Goal: Navigation & Orientation: Find specific page/section

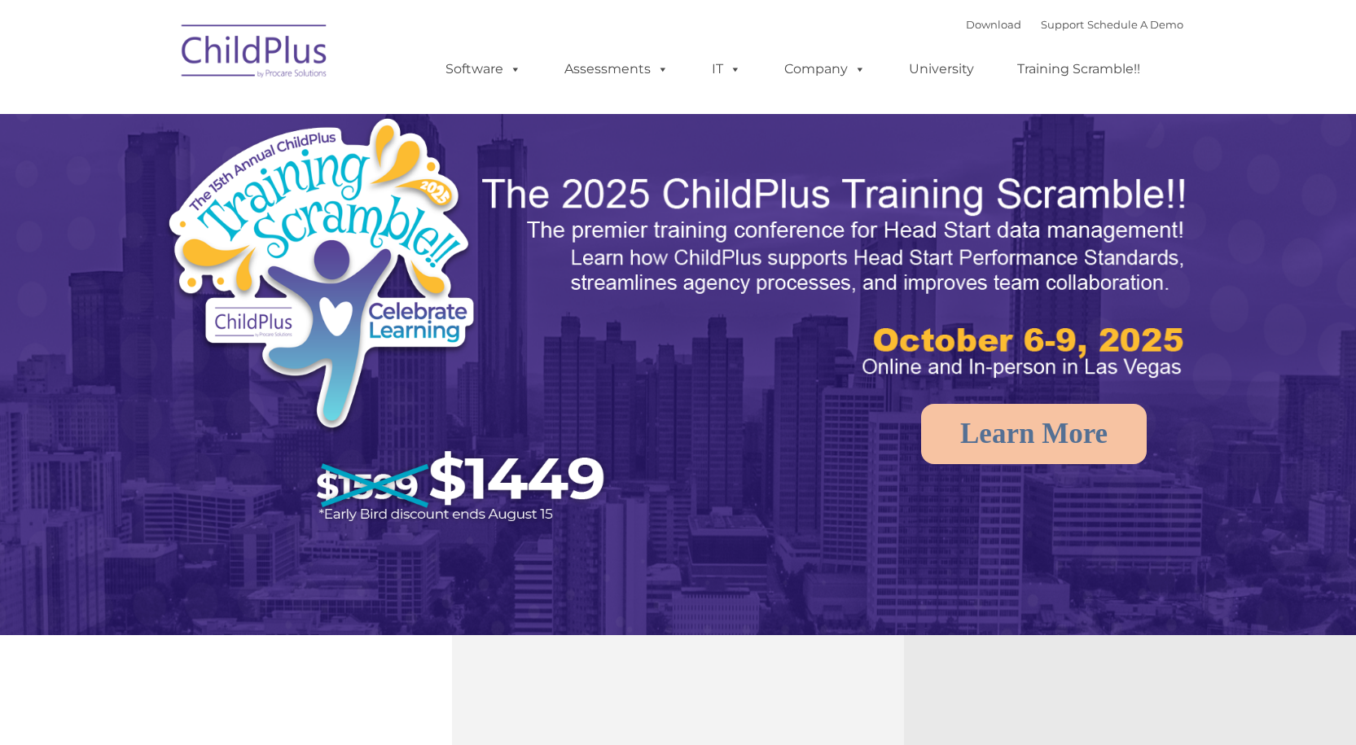
select select "MEDIUM"
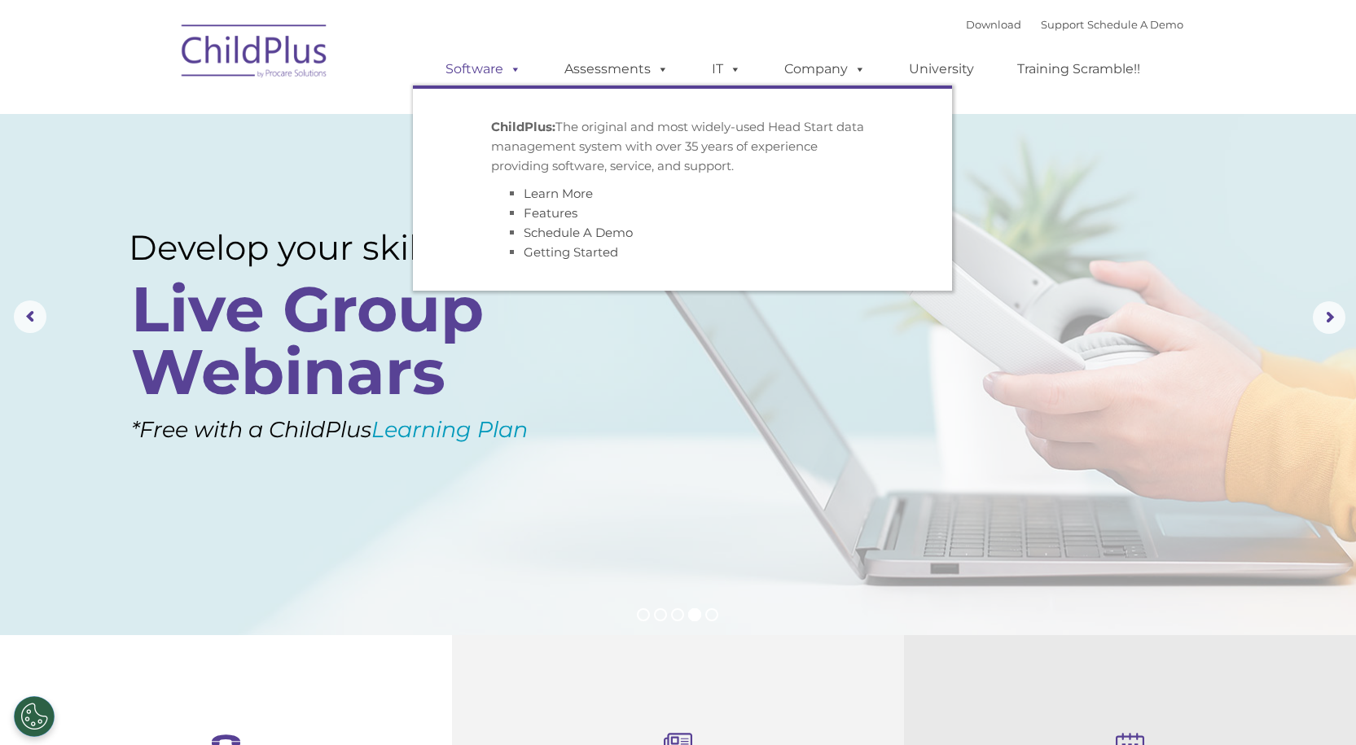
click at [474, 69] on link "Software" at bounding box center [483, 69] width 108 height 33
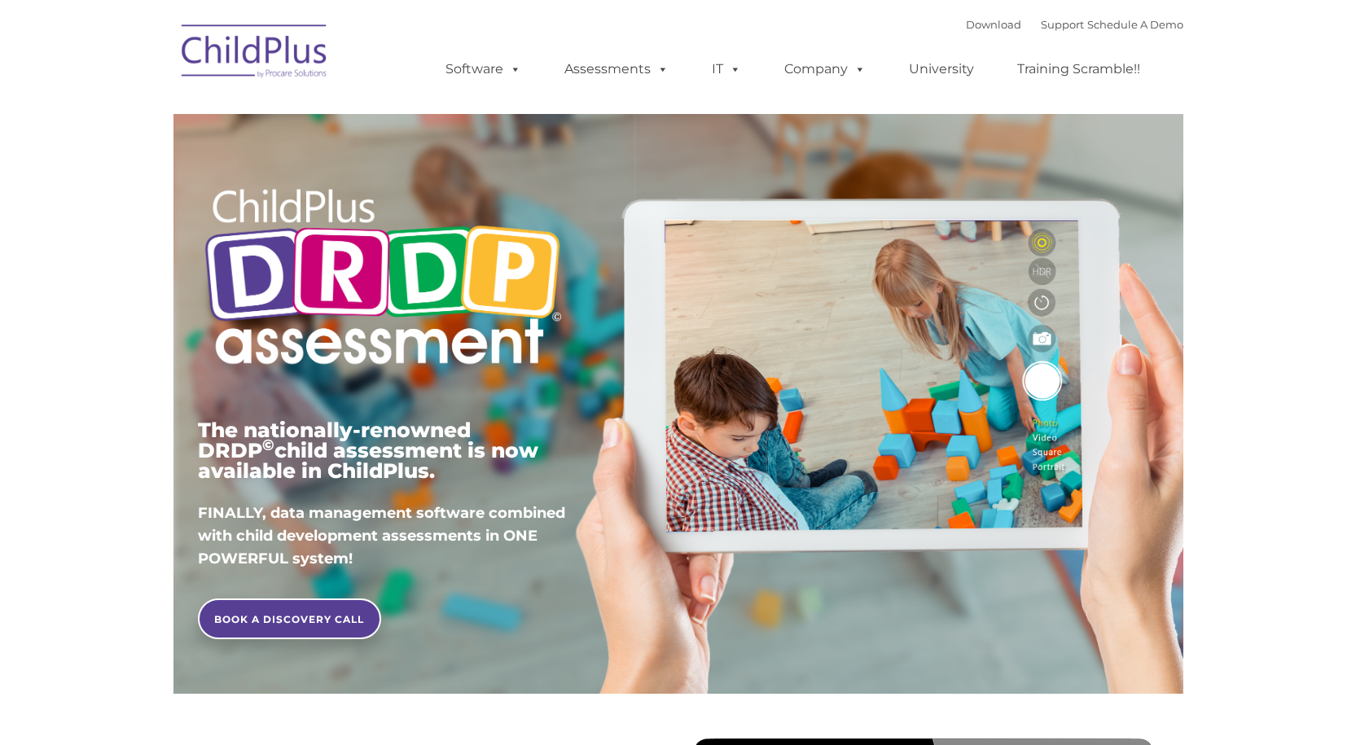
type input ""
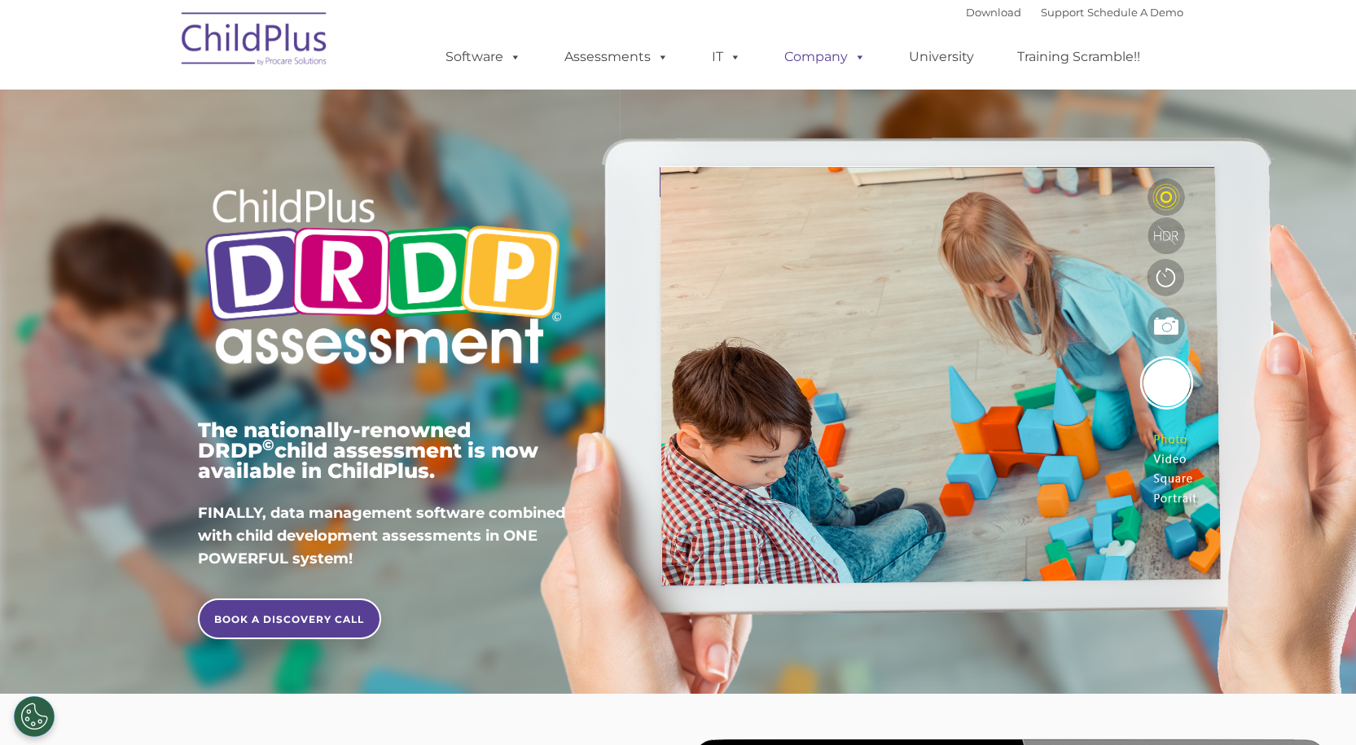
click at [828, 67] on link "Company" at bounding box center [825, 57] width 114 height 33
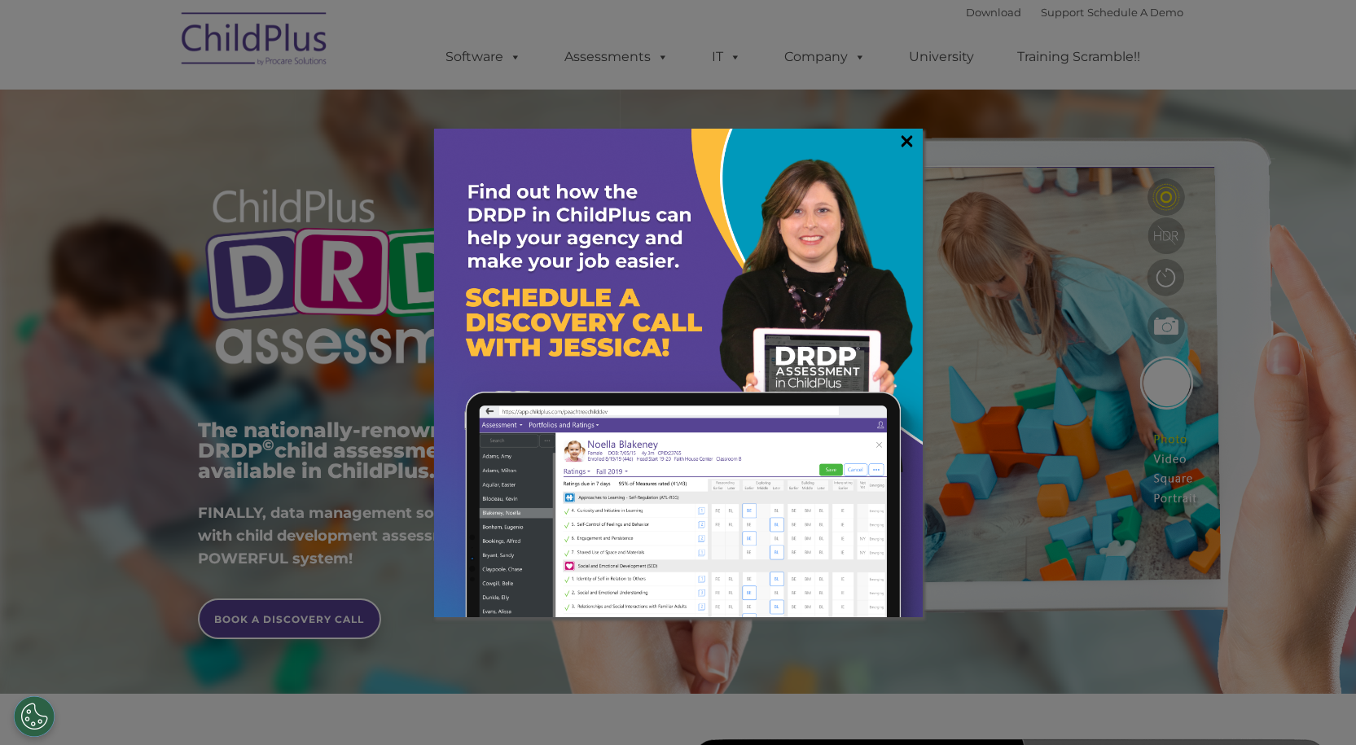
click at [909, 138] on link "×" at bounding box center [906, 141] width 19 height 16
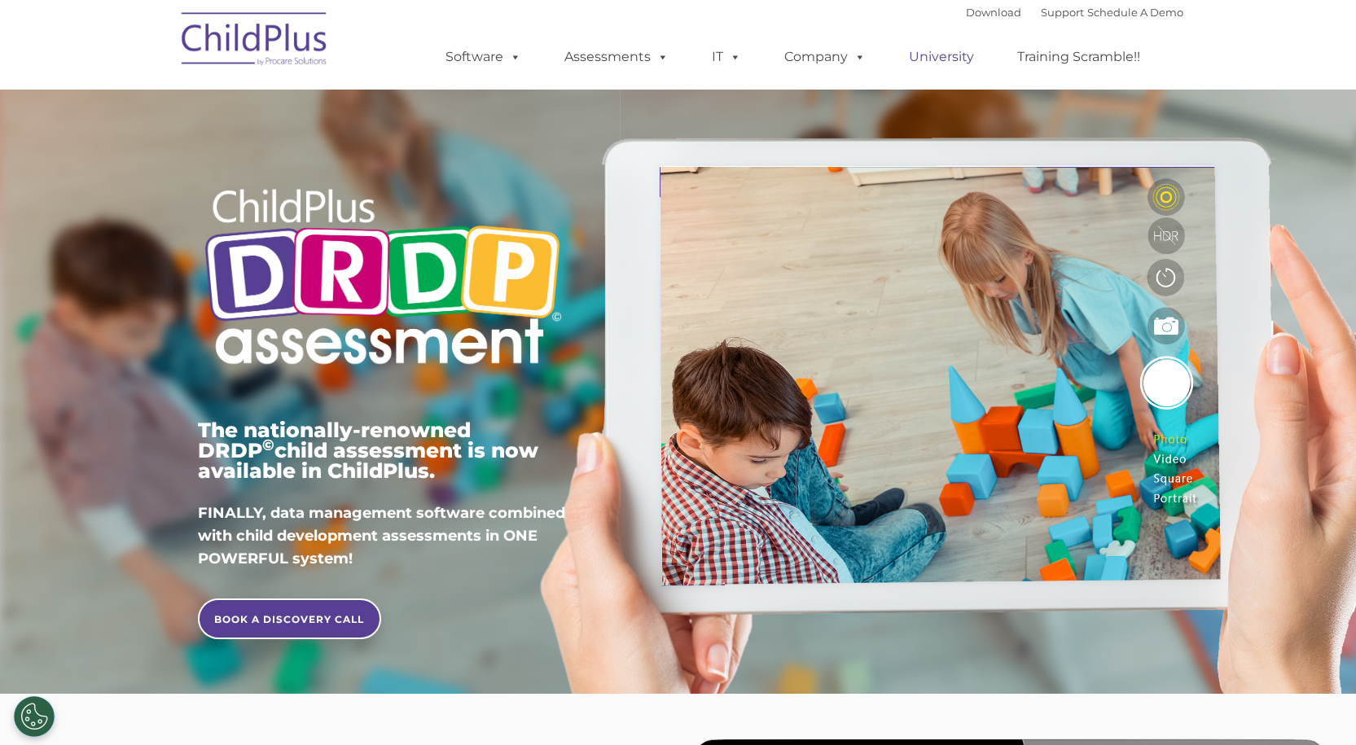
click at [947, 59] on link "University" at bounding box center [942, 57] width 98 height 33
